Goal: Understand process/instructions: Understand process/instructions

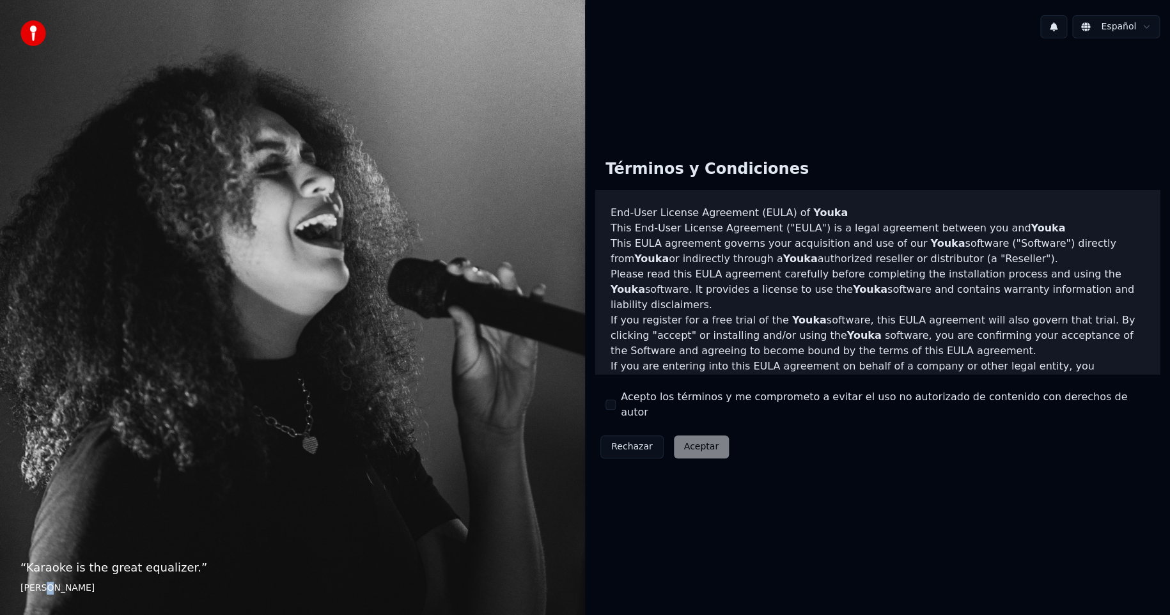
click at [43, 584] on footer "[PERSON_NAME]" at bounding box center [292, 588] width 544 height 13
drag, startPoint x: 46, startPoint y: 564, endPoint x: 70, endPoint y: 561, distance: 24.5
click at [49, 564] on p "“ Karaoke is the great equalizer. ”" at bounding box center [292, 568] width 544 height 18
click at [153, 562] on p "“ Karaoke is the great equalizer. ”" at bounding box center [292, 568] width 544 height 18
click at [187, 569] on p "“ Karaoke is the great equalizer. ”" at bounding box center [292, 568] width 544 height 18
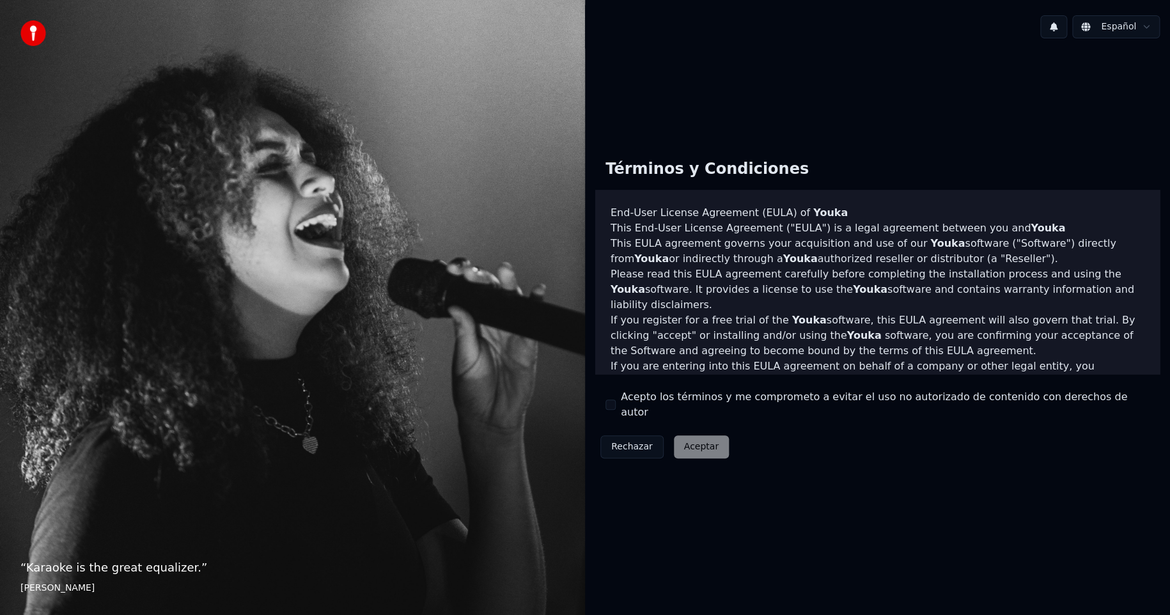
click at [186, 569] on p "“ Karaoke is the great equalizer. ”" at bounding box center [292, 568] width 544 height 18
click at [174, 569] on p "“ Karaoke is the great equalizer. ”" at bounding box center [292, 568] width 544 height 18
click at [175, 569] on p "“ Karaoke is the great equalizer. ”" at bounding box center [292, 568] width 544 height 18
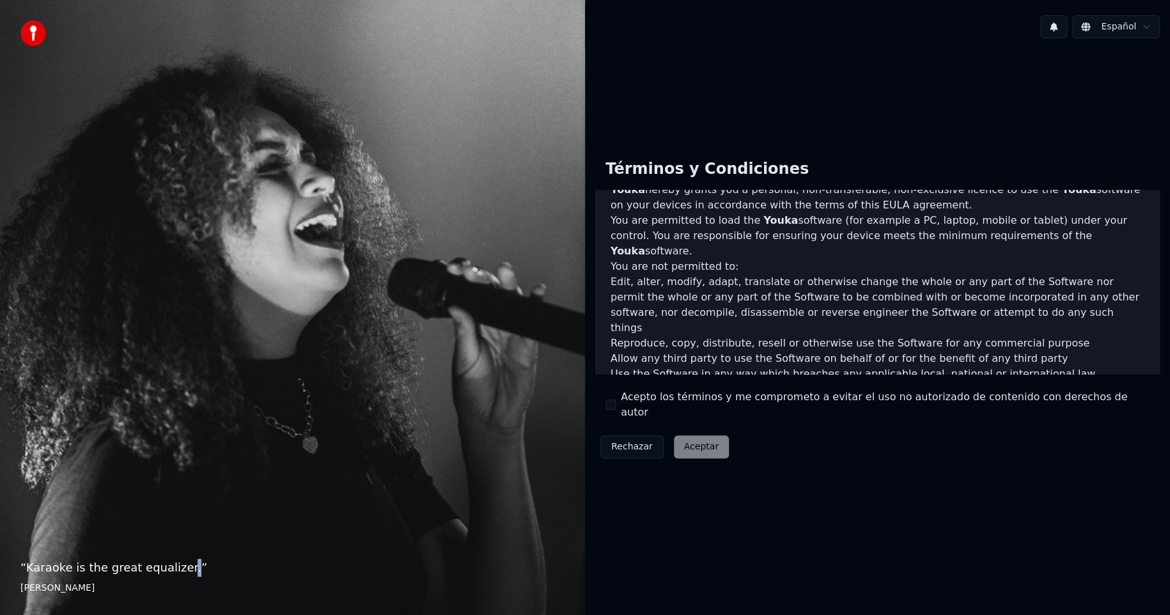
scroll to position [551, 0]
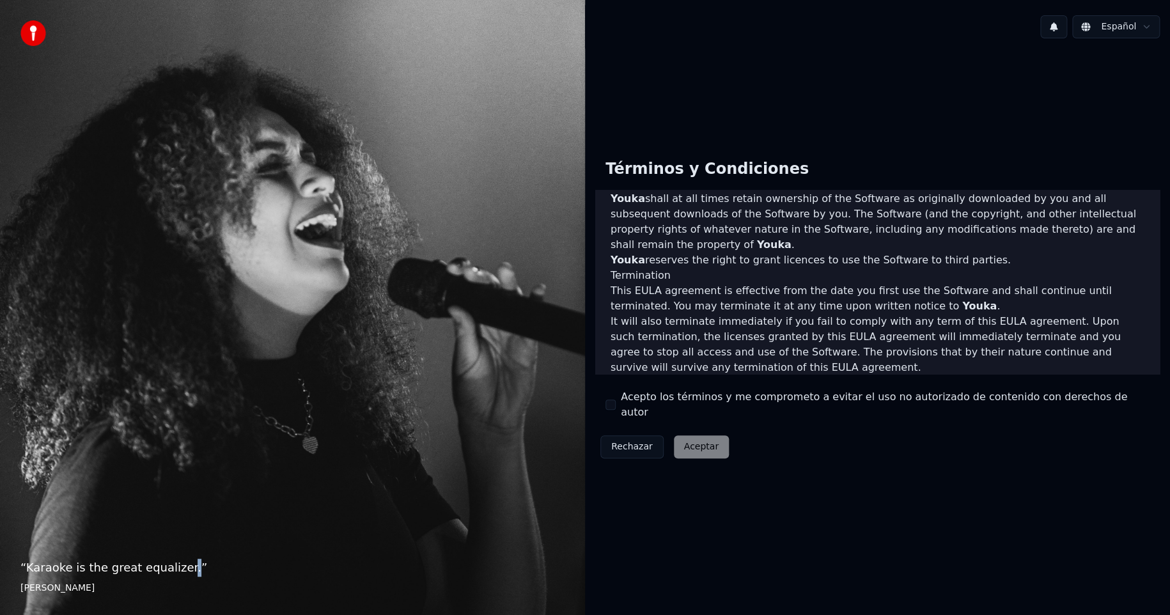
click at [615, 439] on button "Rechazar" at bounding box center [631, 446] width 63 height 23
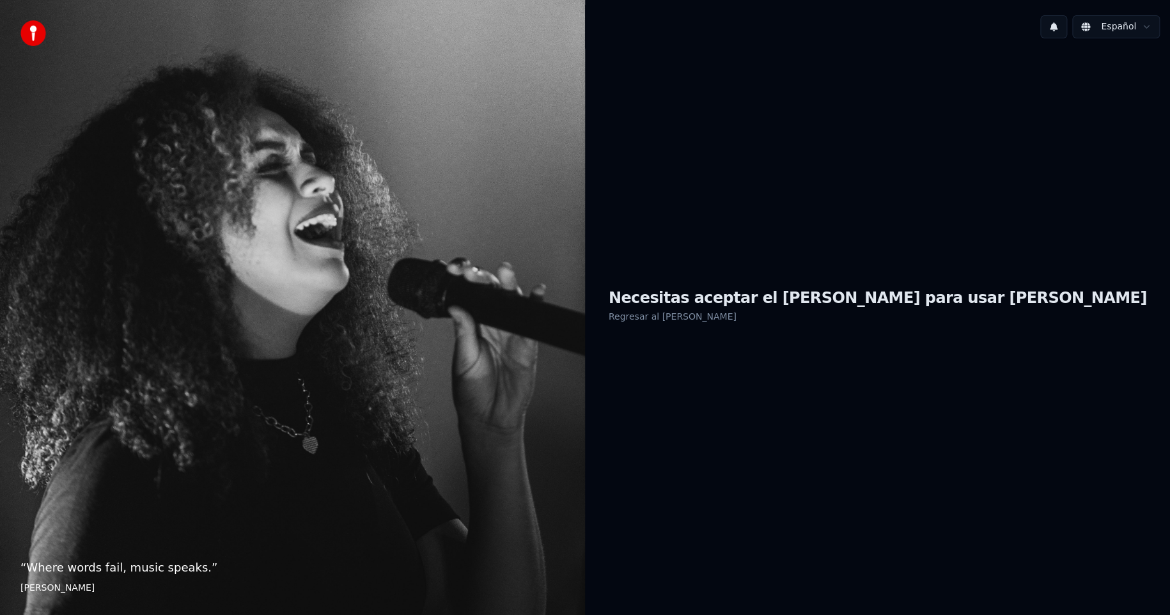
click at [144, 498] on div "“ Where words fail, music speaks. ” [PERSON_NAME]" at bounding box center [292, 307] width 585 height 615
drag, startPoint x: 1001, startPoint y: 388, endPoint x: 941, endPoint y: 329, distance: 84.5
click at [1001, 387] on div "Necesitas aceptar el [PERSON_NAME] para usar Youka Regresar al [PERSON_NAME]" at bounding box center [877, 306] width 585 height 515
click at [736, 310] on link "Regresar al [PERSON_NAME]" at bounding box center [673, 316] width 128 height 20
